Goal: Contribute content: Contribute content

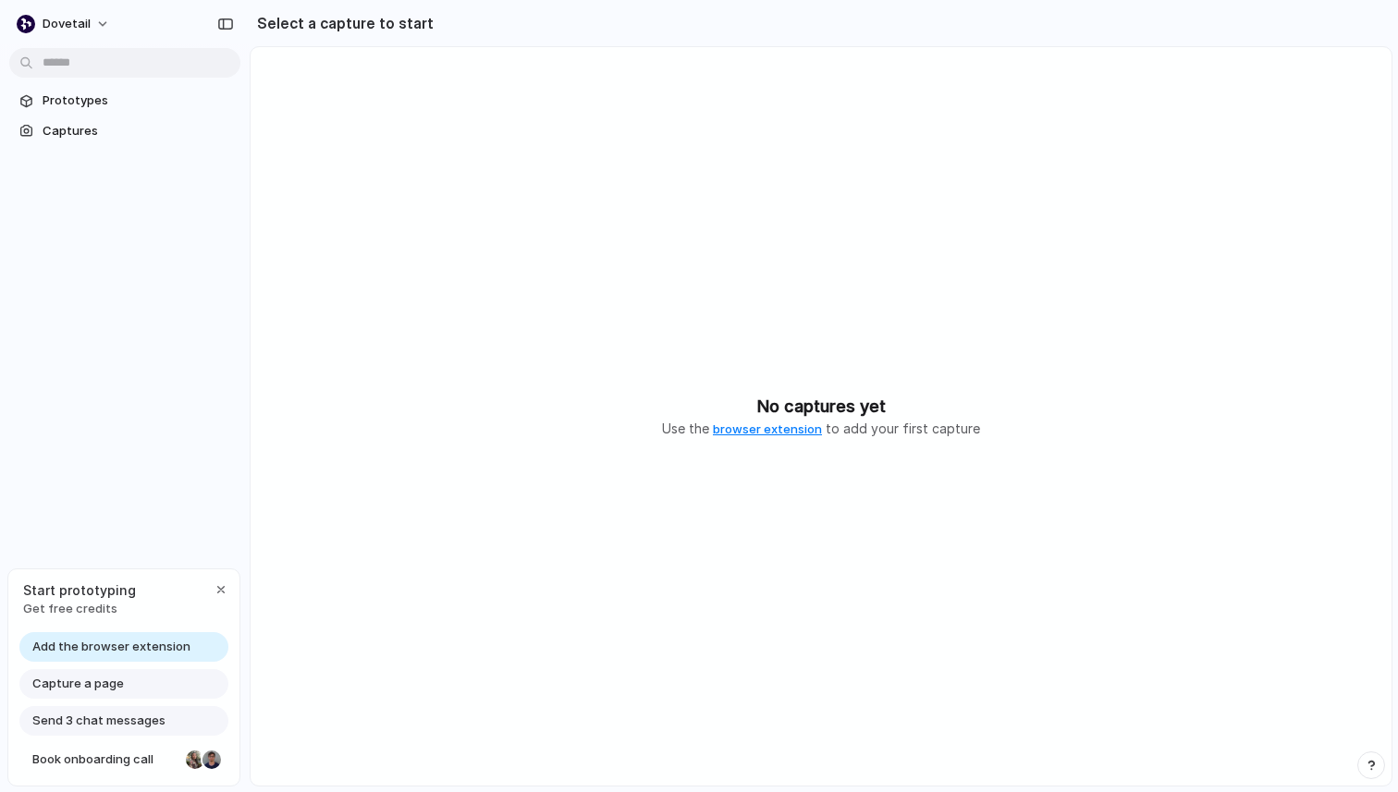
click at [752, 434] on link "browser extension" at bounding box center [767, 429] width 109 height 15
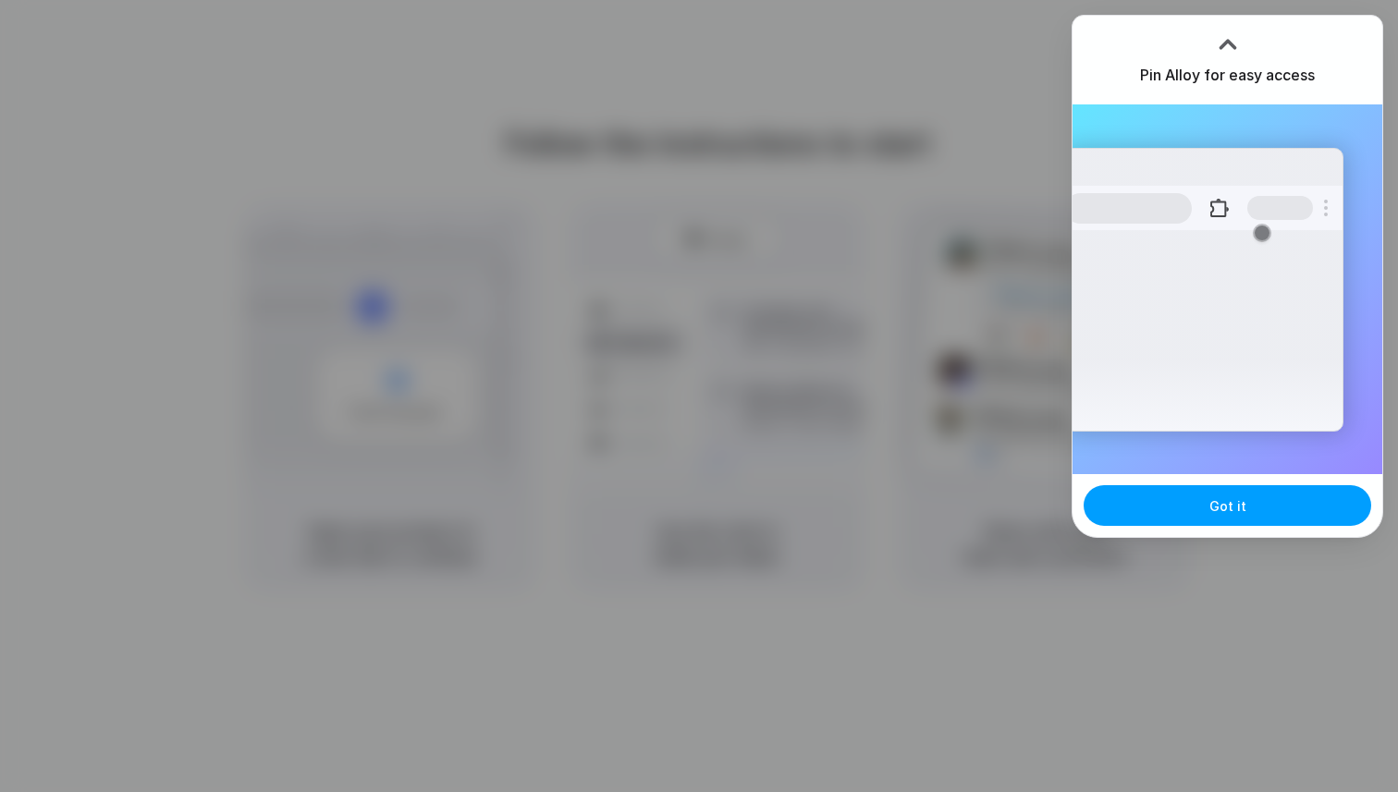
click at [1220, 509] on span "Got it" at bounding box center [1228, 506] width 37 height 19
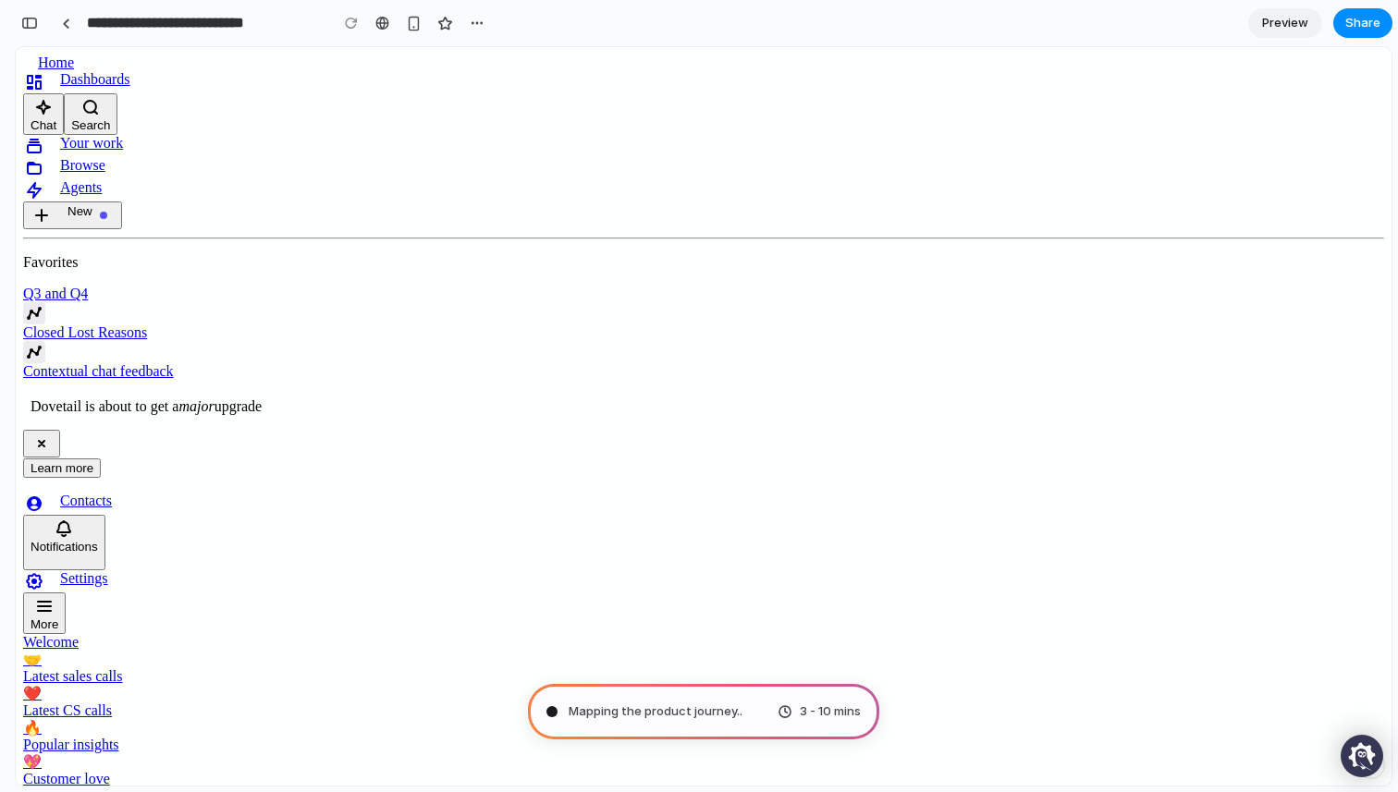
type input "**********"
